Goal: Task Accomplishment & Management: Complete application form

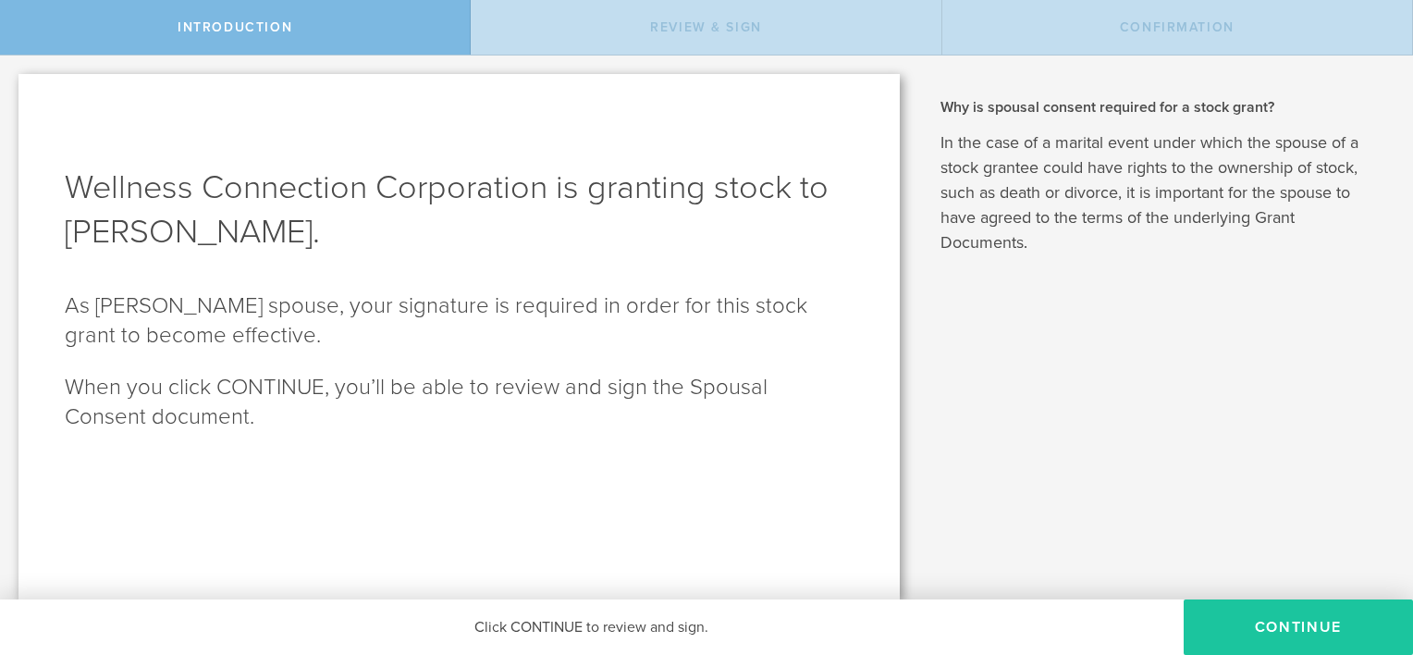
click at [1305, 622] on button "CONTINUE" at bounding box center [1298, 626] width 229 height 55
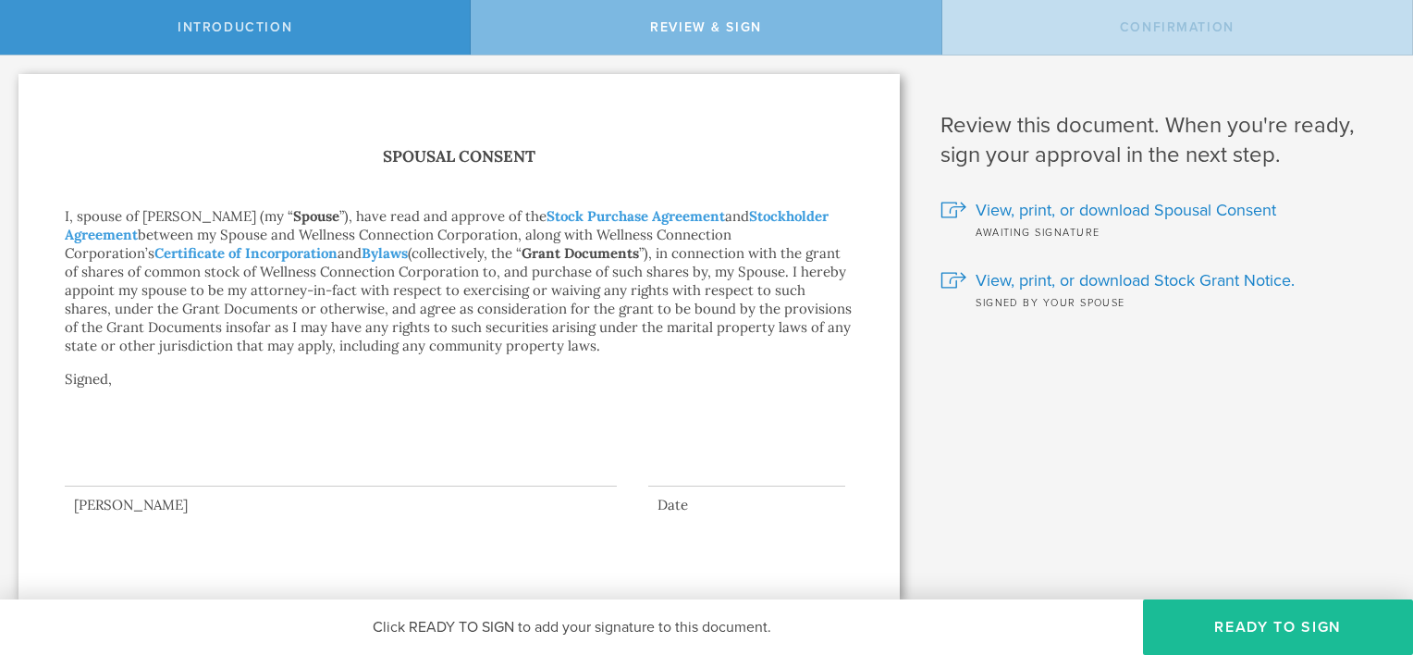
click at [1305, 622] on button "Ready to Sign" at bounding box center [1278, 626] width 270 height 55
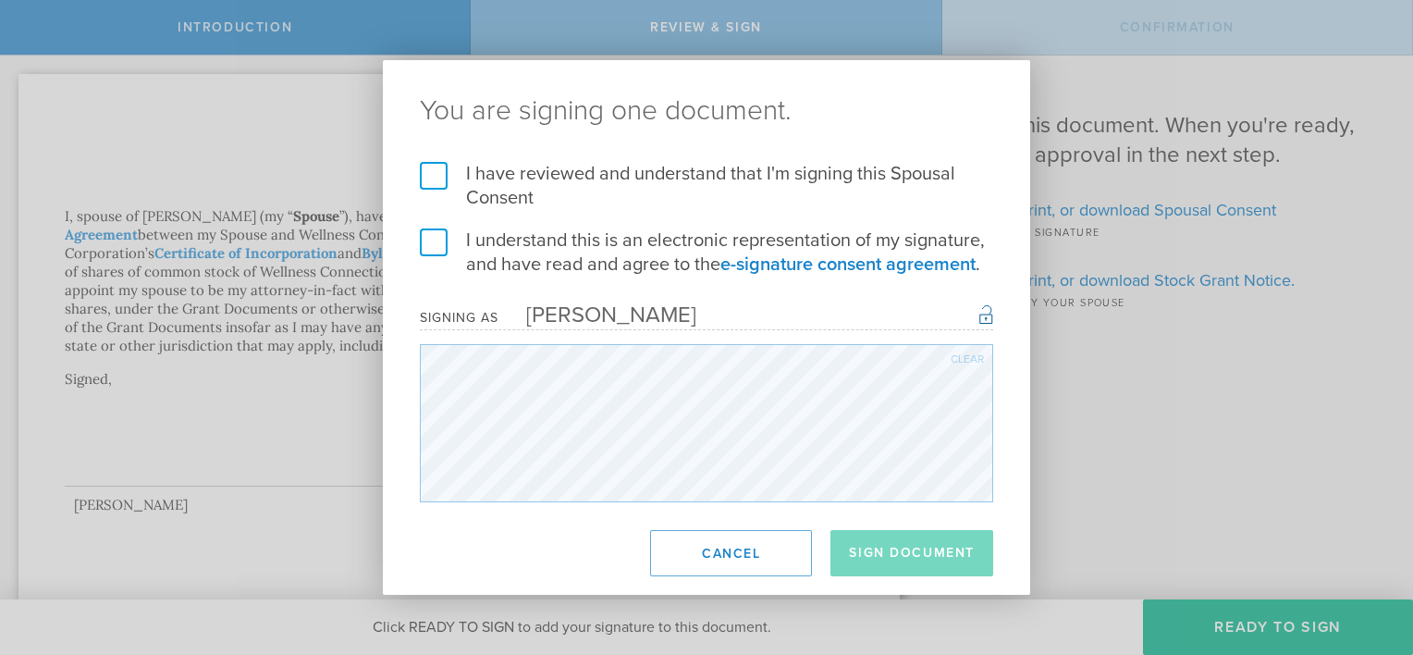
click at [429, 172] on label "I have reviewed and understand that I'm signing this Spousal Consent" at bounding box center [706, 186] width 573 height 48
click at [0, 0] on input "I have reviewed and understand that I'm signing this Spousal Consent" at bounding box center [0, 0] width 0 height 0
click at [433, 244] on label "I understand this is an electronic representation of my signature, and have rea…" at bounding box center [706, 252] width 573 height 48
click at [0, 0] on input "I understand this is an electronic representation of my signature, and have rea…" at bounding box center [0, 0] width 0 height 0
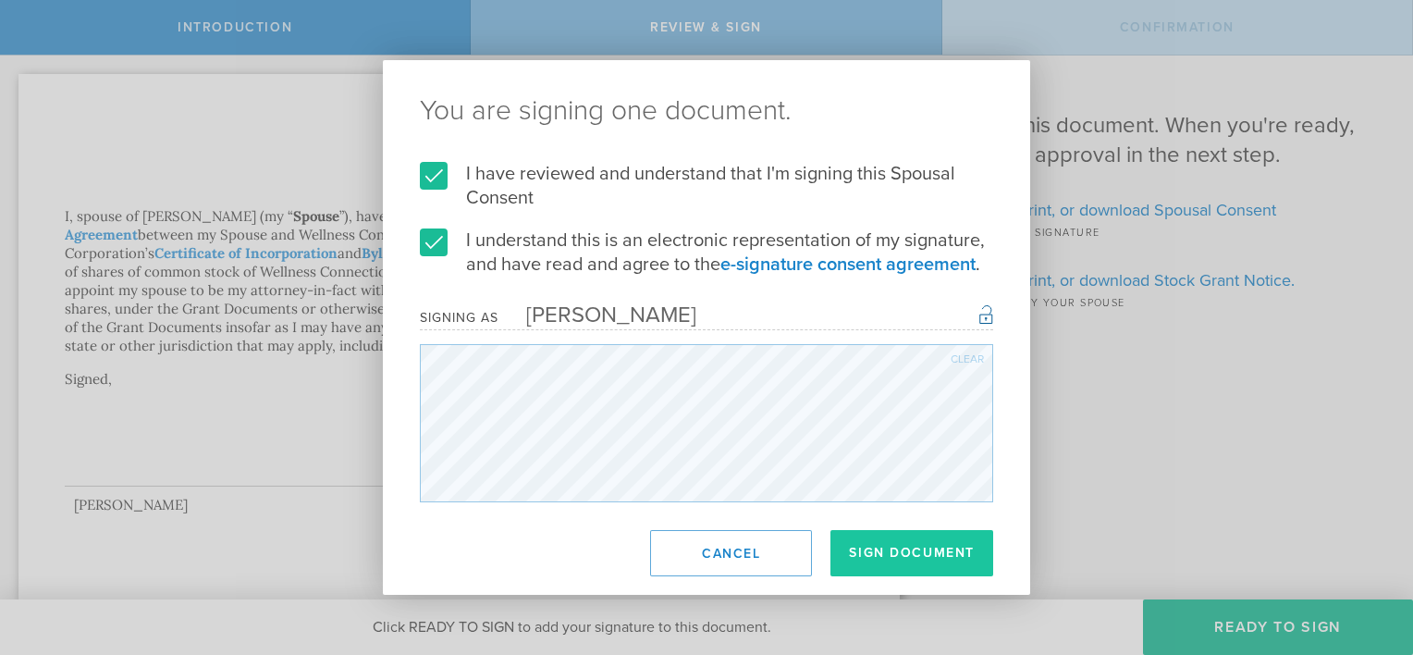
click at [892, 547] on button "Sign Document" at bounding box center [911, 553] width 163 height 46
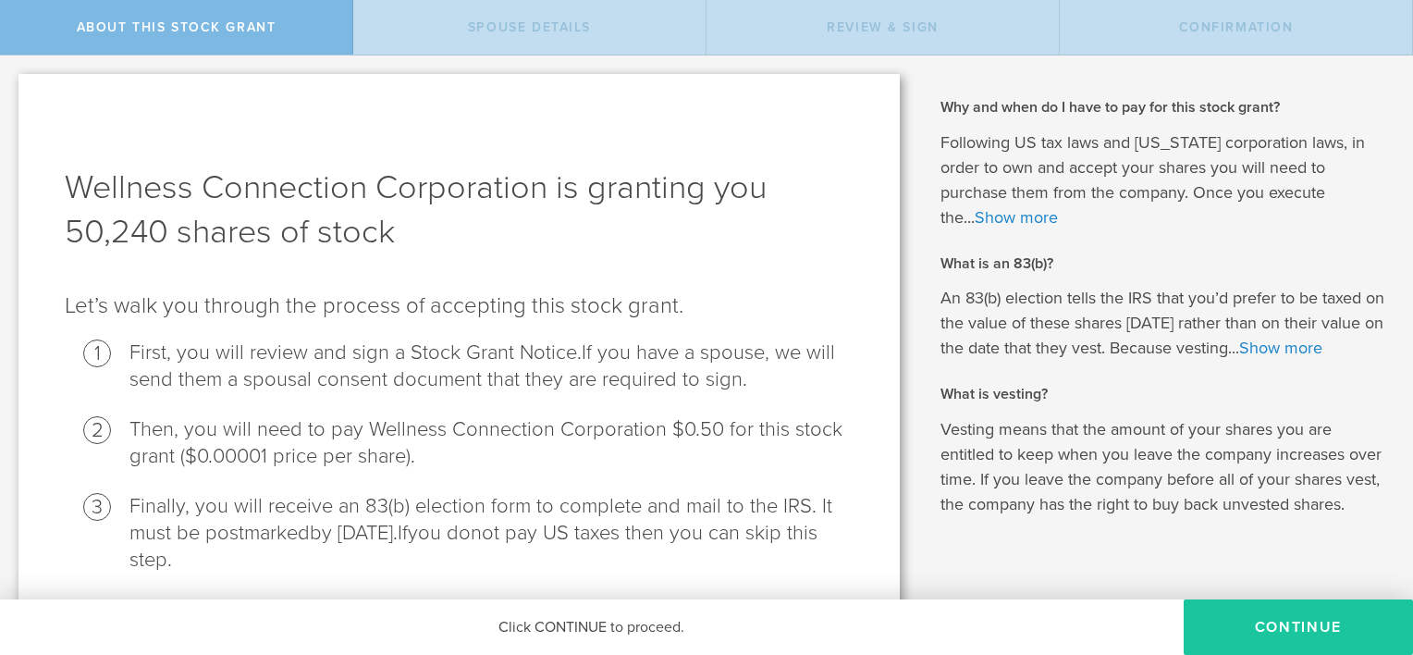
click at [1322, 634] on button "CONTINUE" at bounding box center [1298, 626] width 229 height 55
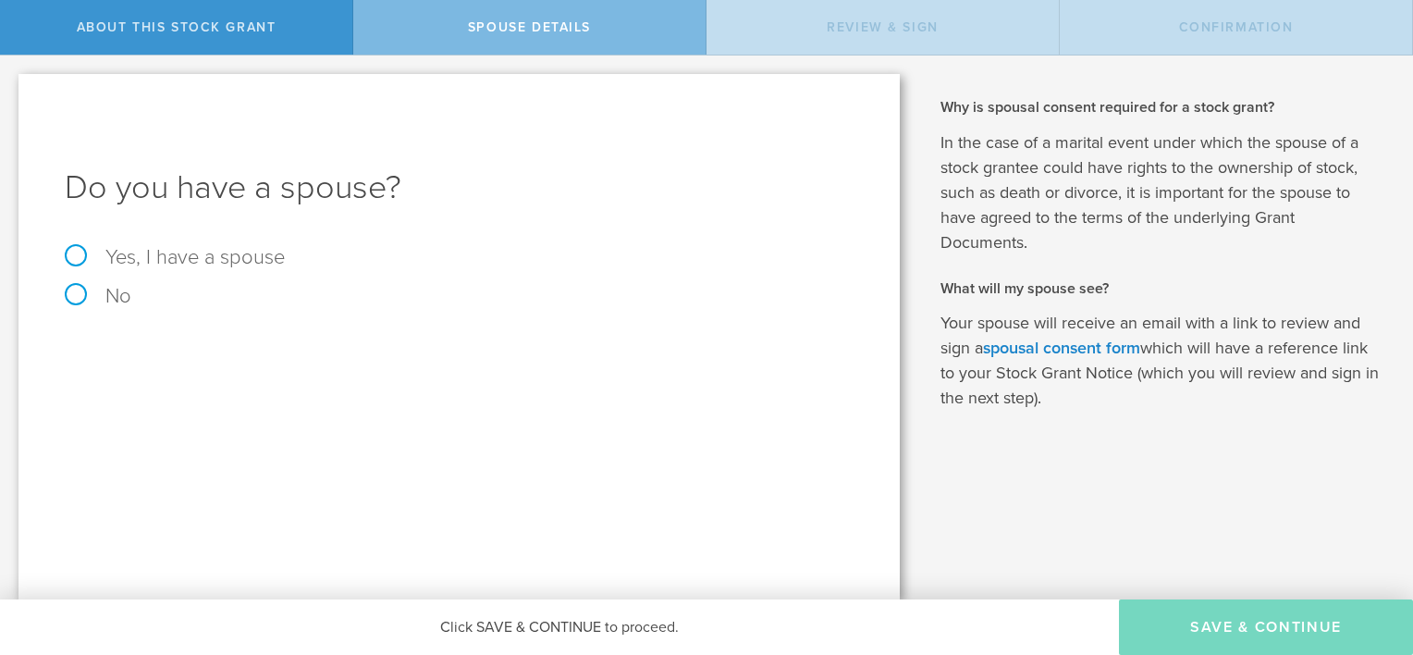
click at [81, 250] on label "Yes, I have a spouse" at bounding box center [459, 257] width 789 height 20
click at [12, 85] on input "Yes, I have a spouse" at bounding box center [6, 70] width 12 height 30
radio input "true"
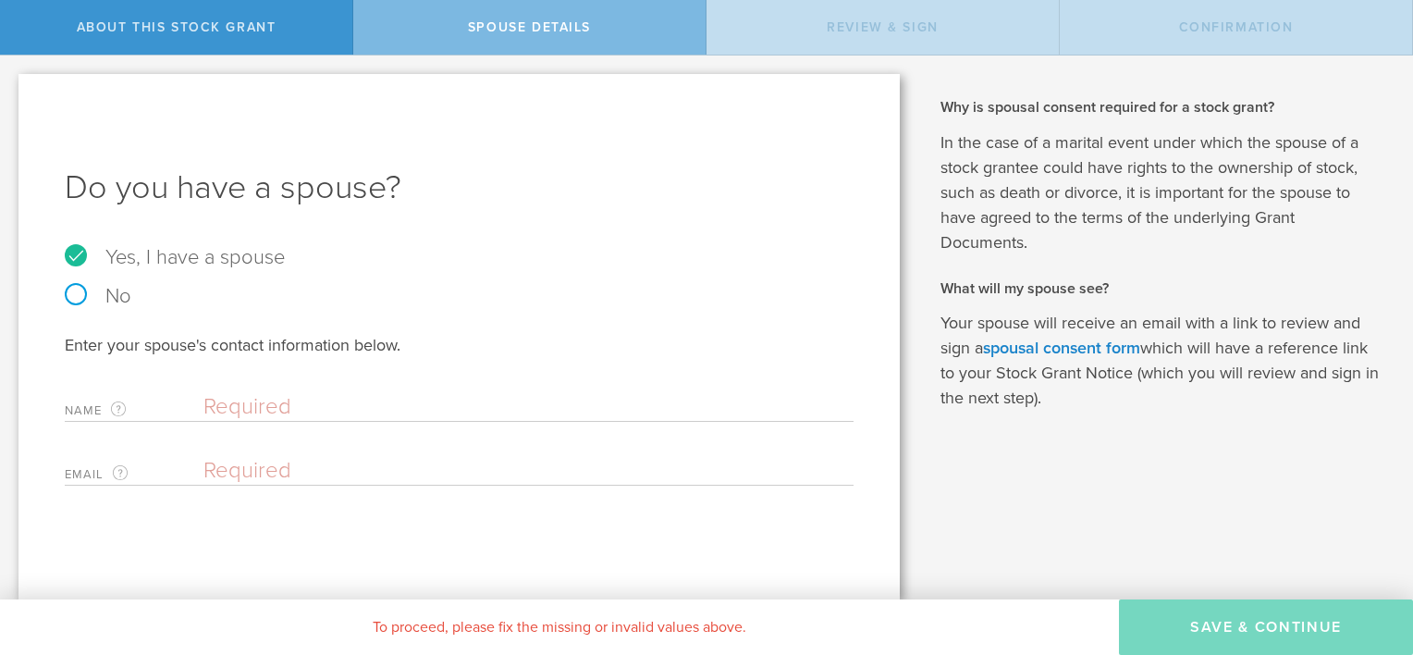
click at [227, 417] on input "text" at bounding box center [523, 407] width 641 height 28
type input "Daniele Longo"
click at [219, 466] on input "email" at bounding box center [523, 471] width 641 height 28
click at [204, 479] on input "email" at bounding box center [523, 471] width 641 height 28
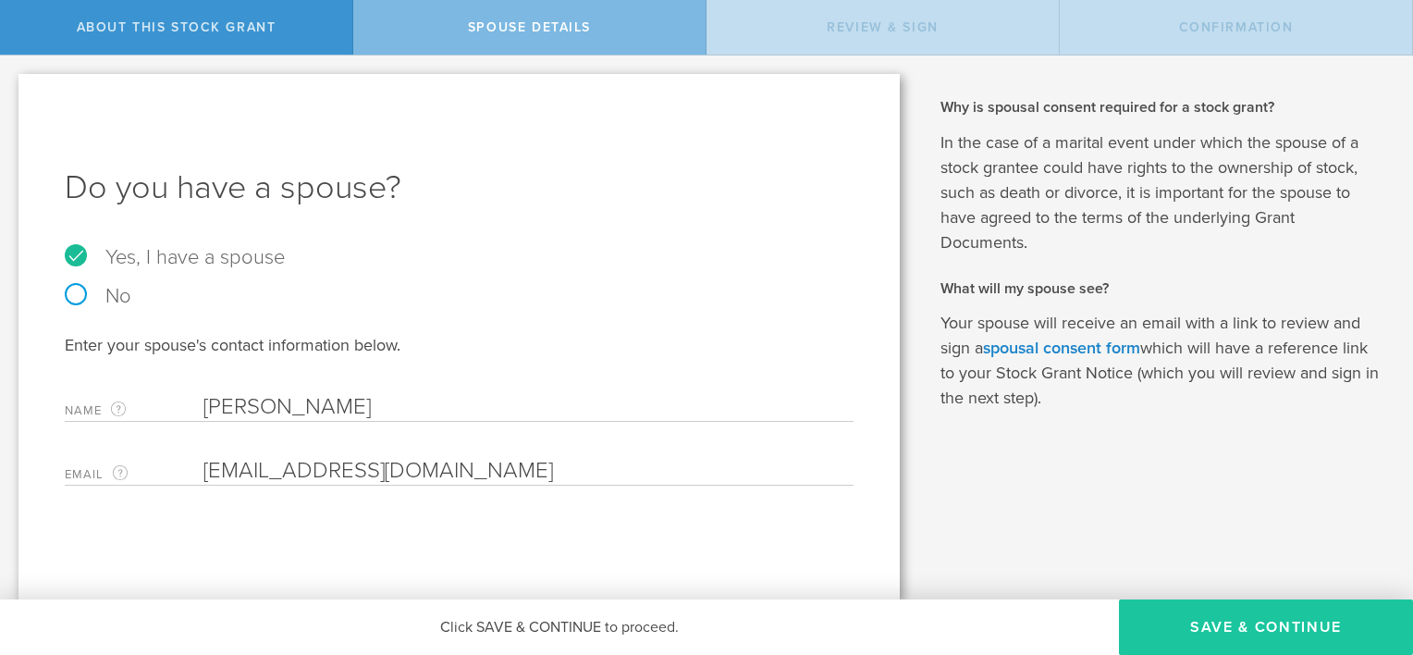
type input "danieleslongo@gmail.com"
click at [1279, 641] on button "Save & Continue" at bounding box center [1266, 626] width 294 height 55
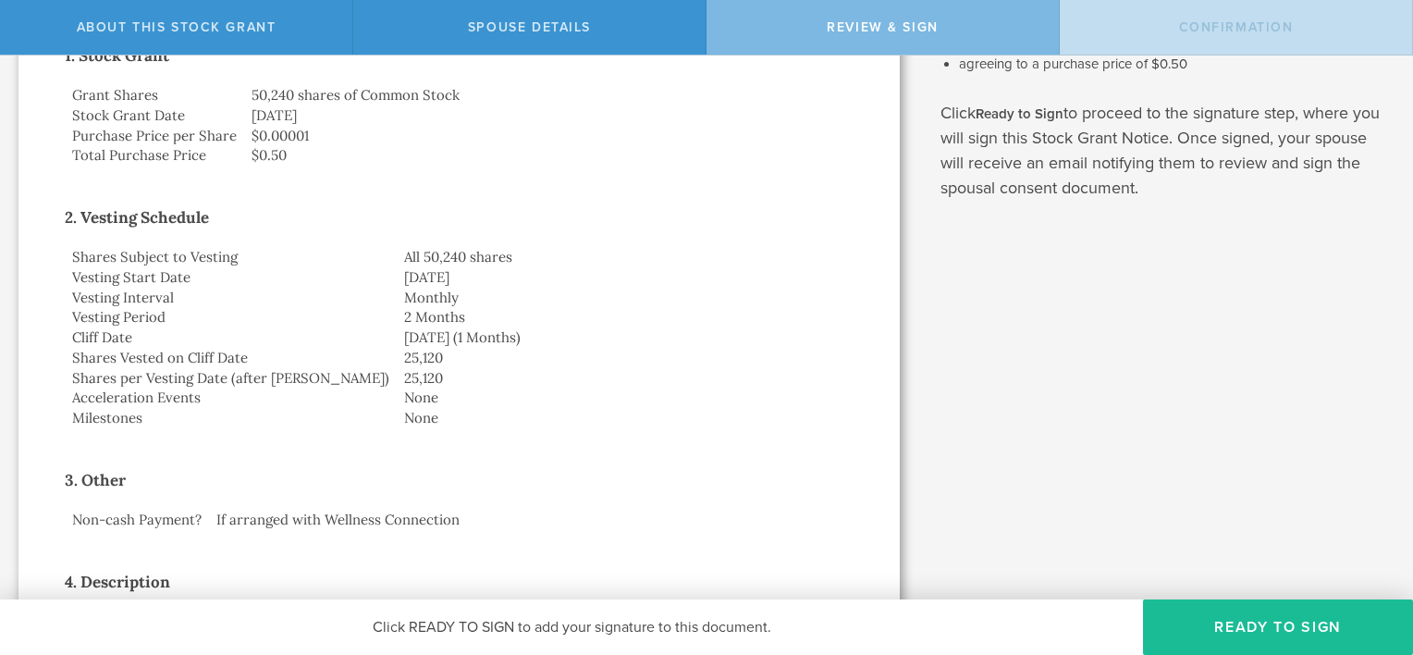
scroll to position [363, 0]
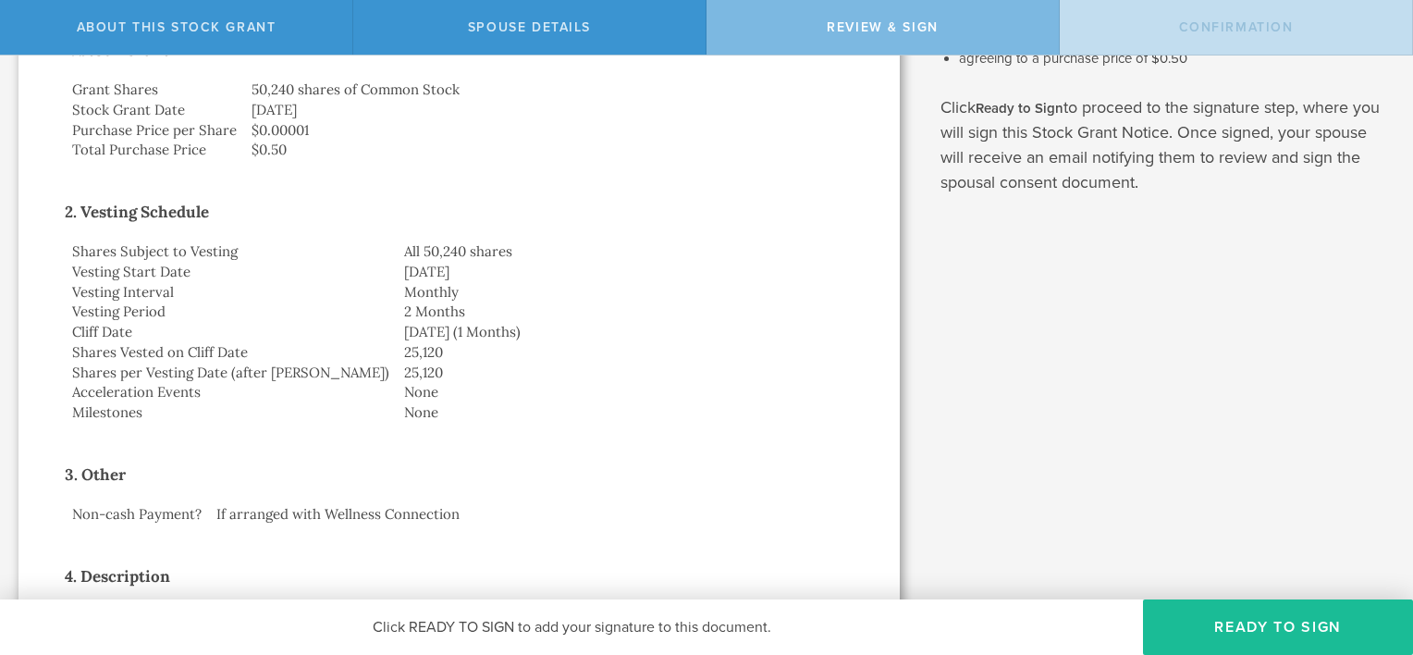
click at [397, 355] on td "25,120" at bounding box center [625, 352] width 457 height 20
click at [1222, 634] on button "Ready to Sign" at bounding box center [1278, 626] width 270 height 55
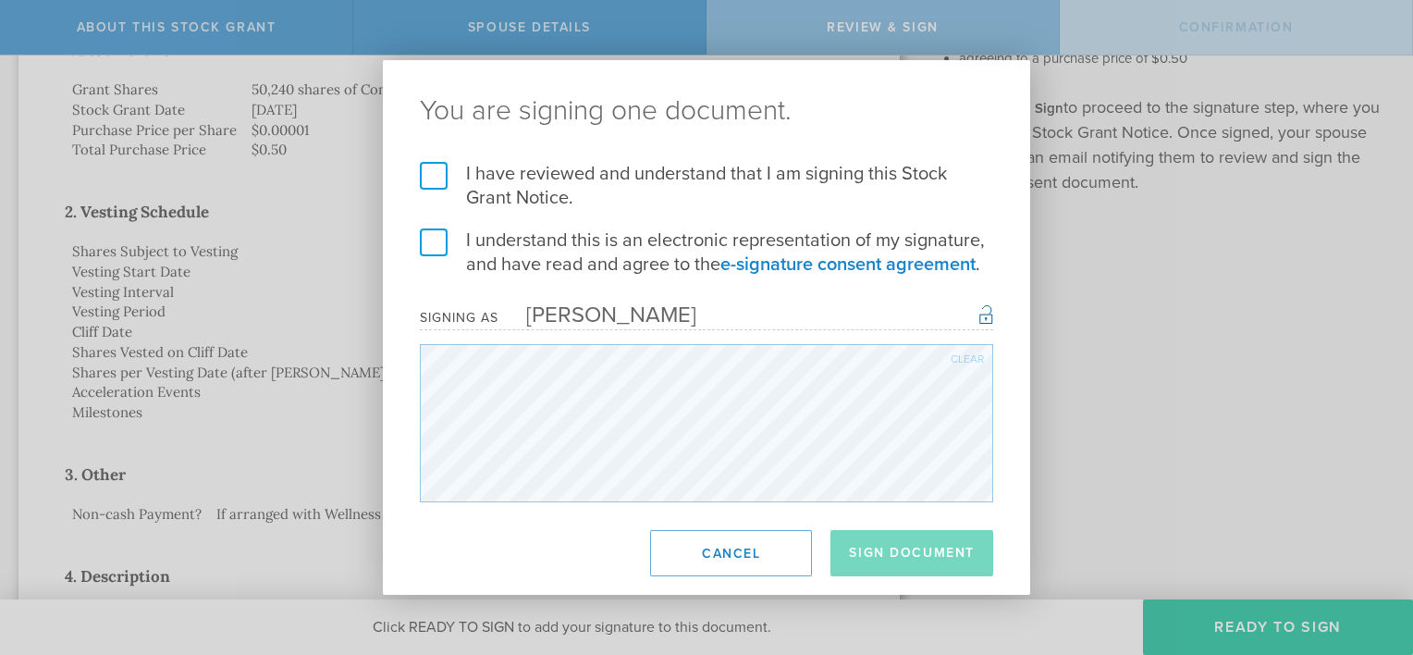
click at [1222, 634] on div "You are signing one document. I have reviewed and understand that I am signing …" at bounding box center [706, 327] width 1413 height 655
click at [448, 178] on label "I have reviewed and understand that I am signing this Stock Grant Notice." at bounding box center [706, 186] width 573 height 48
click at [0, 0] on input "I have reviewed and understand that I am signing this Stock Grant Notice." at bounding box center [0, 0] width 0 height 0
click at [435, 246] on label "I understand this is an electronic representation of my signature, and have rea…" at bounding box center [706, 252] width 573 height 48
click at [0, 0] on input "I understand this is an electronic representation of my signature, and have rea…" at bounding box center [0, 0] width 0 height 0
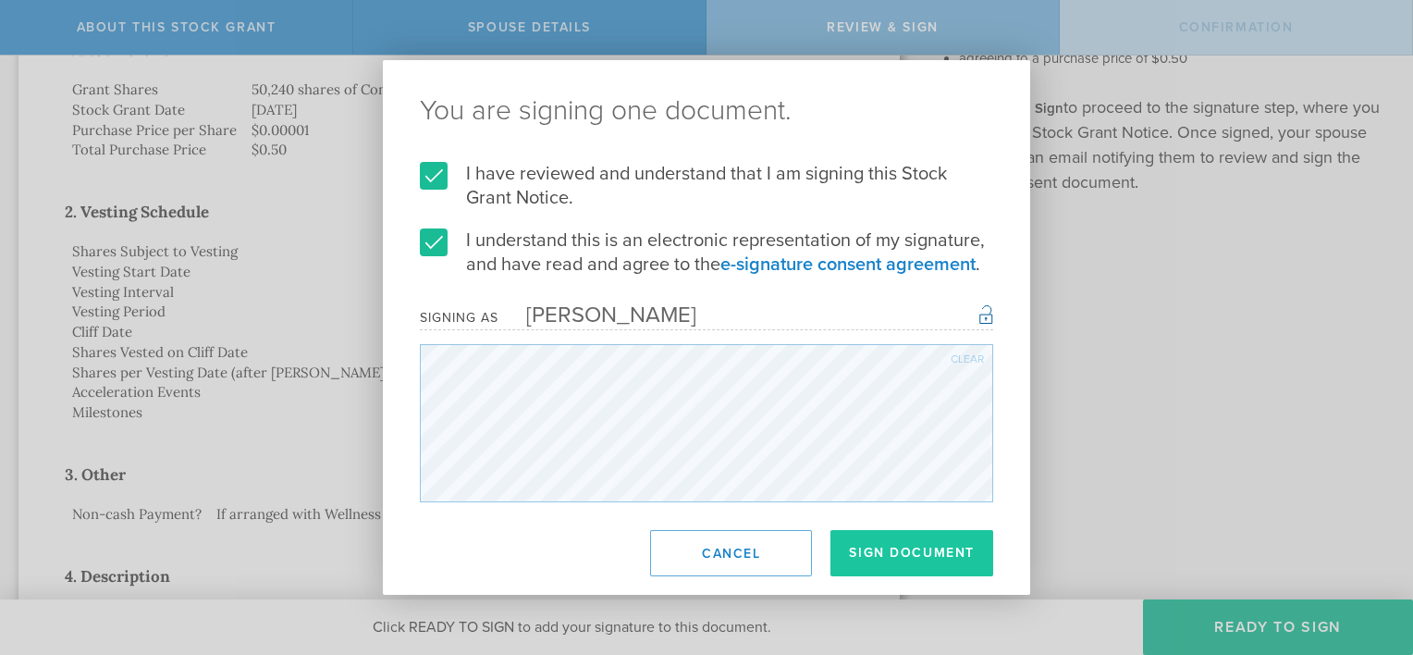
click at [877, 560] on button "Sign Document" at bounding box center [911, 553] width 163 height 46
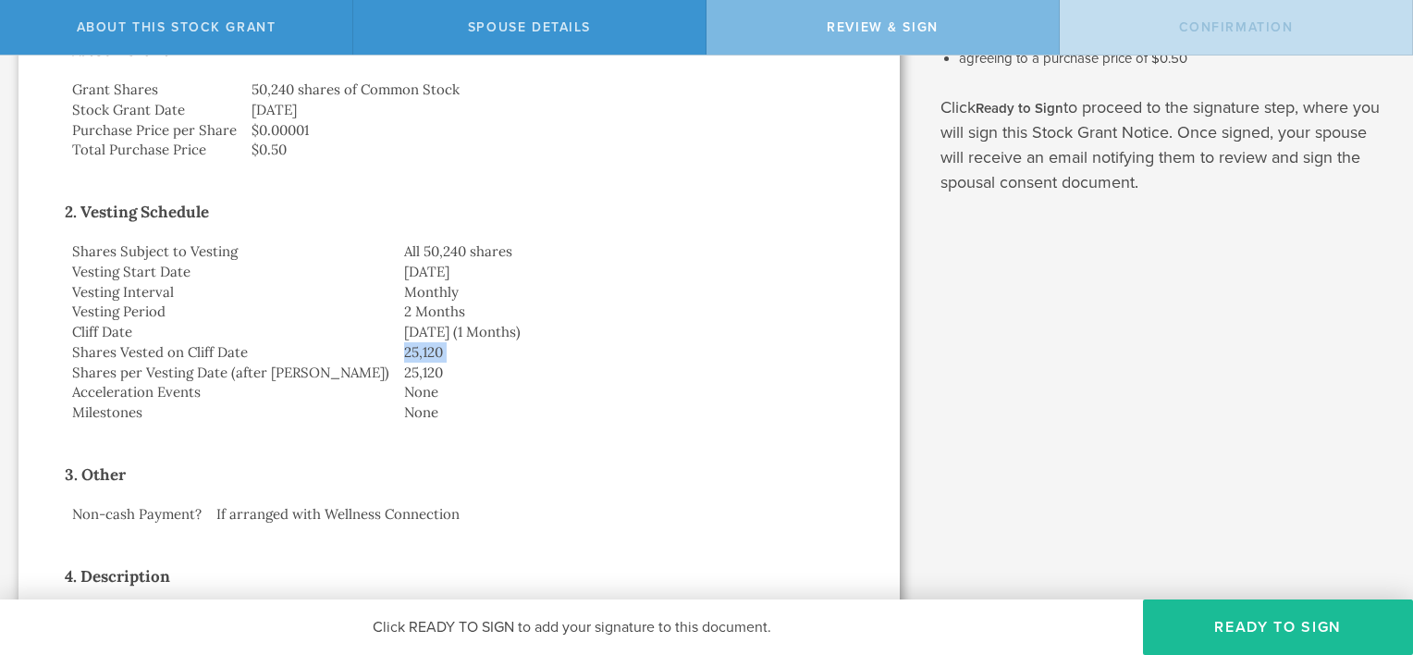
scroll to position [0, 0]
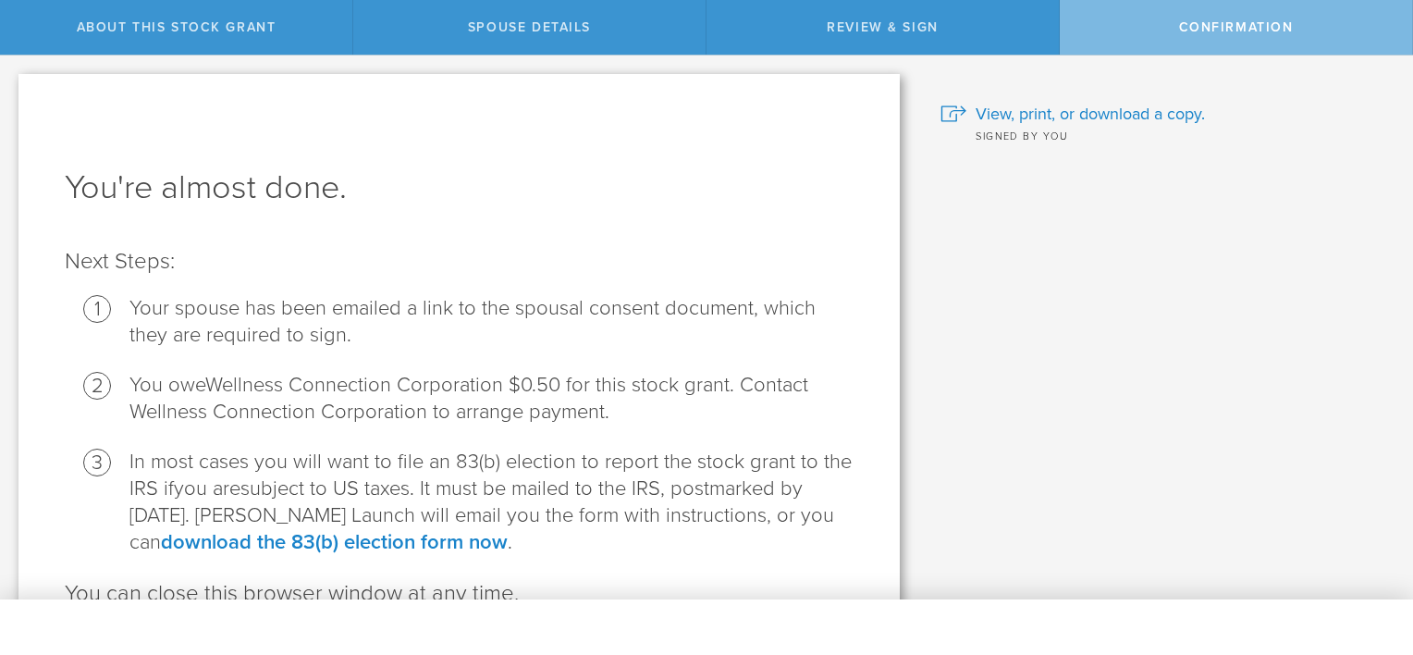
click at [788, 548] on li "In most cases you will want to file an 83(b) election to report the stock grant…" at bounding box center [491, 502] width 724 height 107
click at [1012, 113] on span "View, print, or download a copy." at bounding box center [1090, 114] width 229 height 24
